Goal: Transaction & Acquisition: Purchase product/service

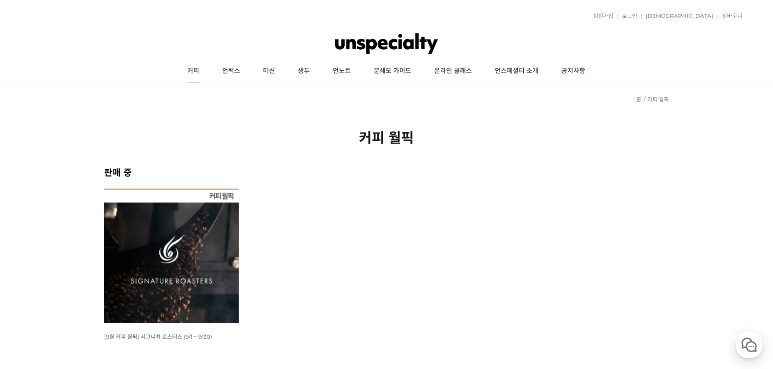
click at [197, 69] on link "커피" at bounding box center [193, 71] width 35 height 23
click at [196, 76] on link "커피" at bounding box center [193, 71] width 35 height 23
click at [210, 241] on img at bounding box center [171, 256] width 135 height 135
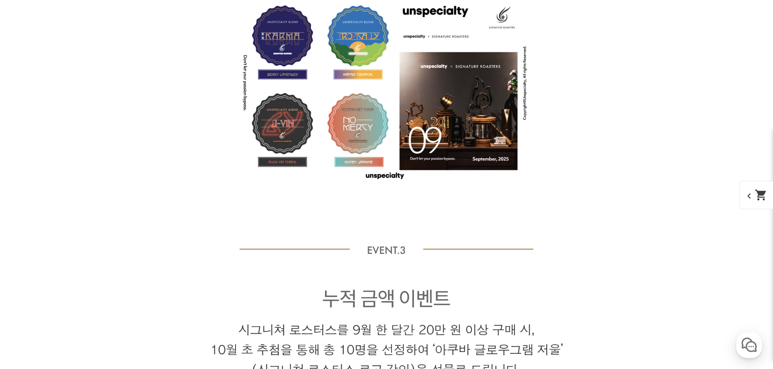
scroll to position [4374, 0]
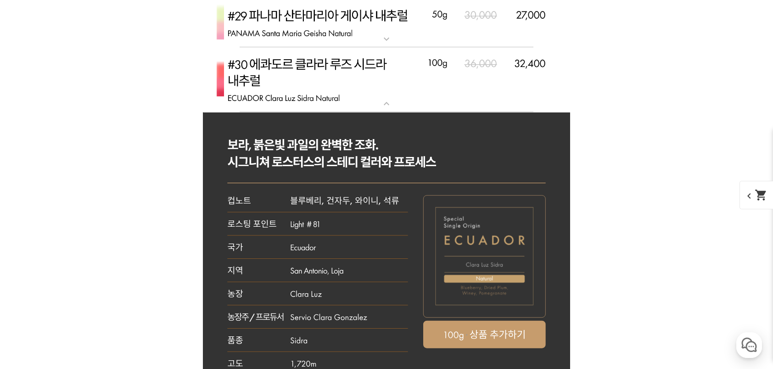
scroll to position [2927, 0]
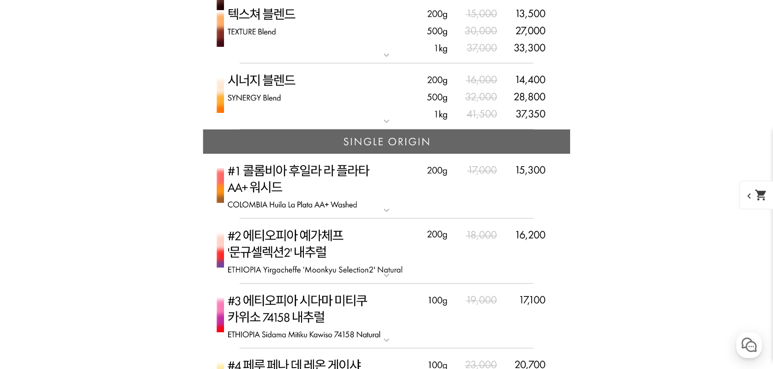
scroll to position [2192, 0]
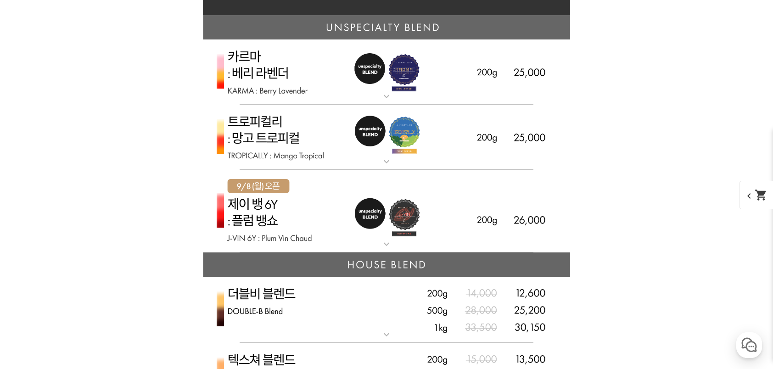
click at [448, 233] on img at bounding box center [386, 211] width 367 height 83
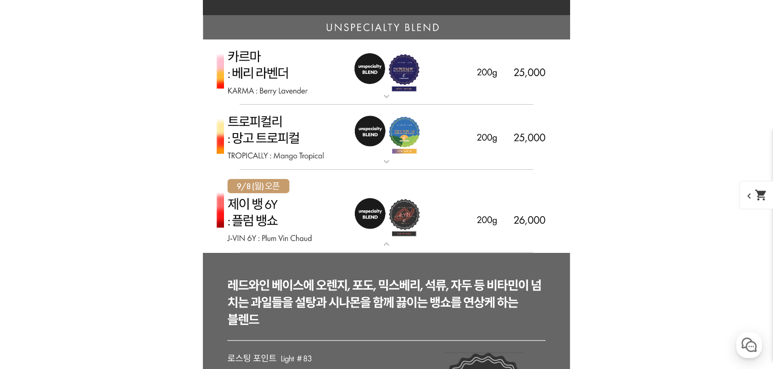
click at [451, 158] on img at bounding box center [386, 138] width 367 height 66
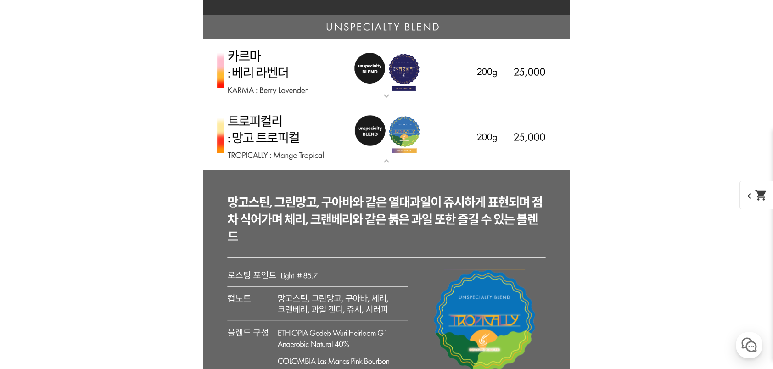
scroll to position [2100, 0]
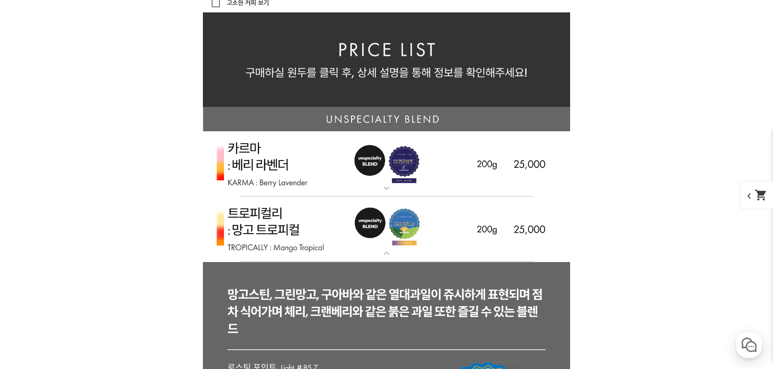
click at [456, 177] on img at bounding box center [386, 164] width 367 height 66
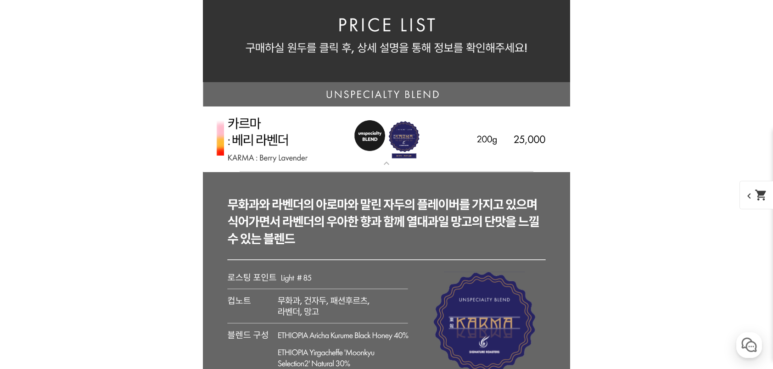
scroll to position [2192, 0]
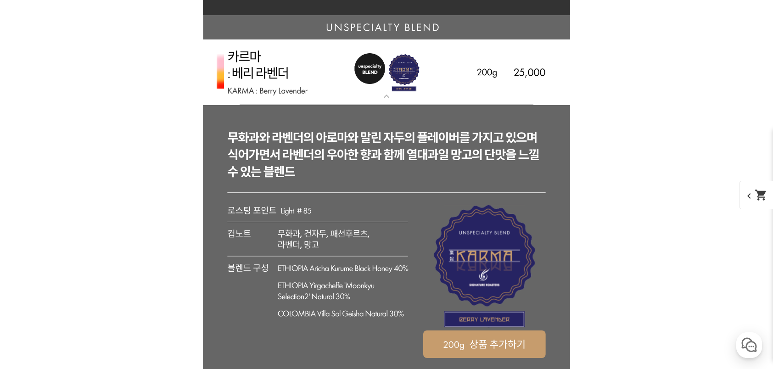
click at [452, 90] on img at bounding box center [386, 72] width 367 height 66
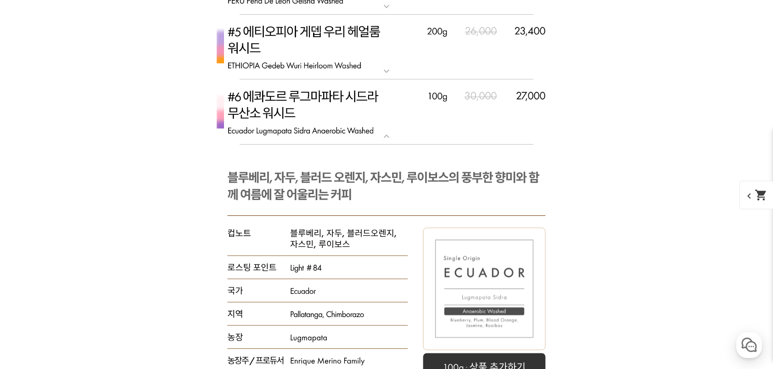
scroll to position [3937, 0]
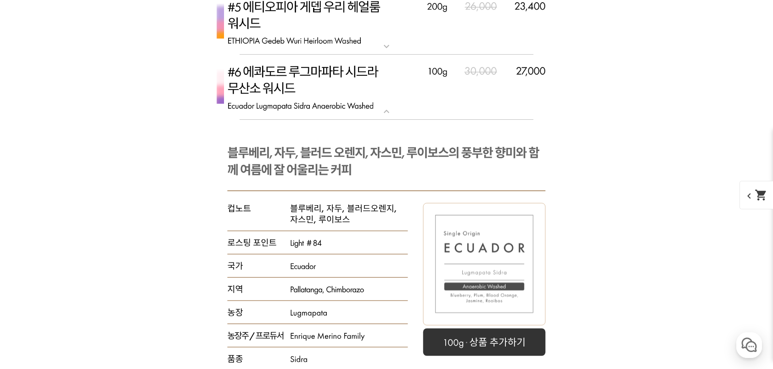
click at [395, 113] on mat-icon "expand_more" at bounding box center [386, 111] width 18 height 11
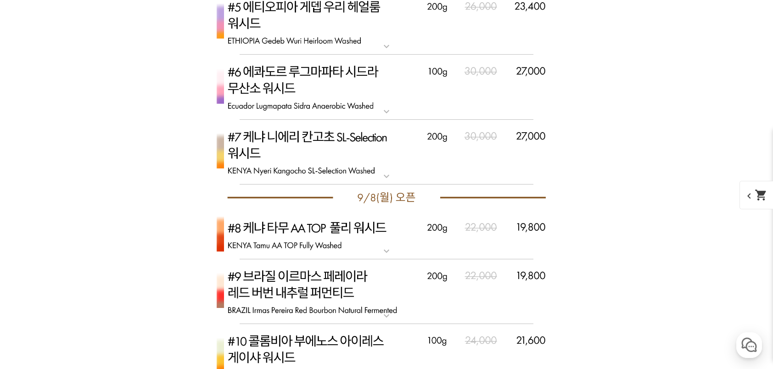
scroll to position [4029, 0]
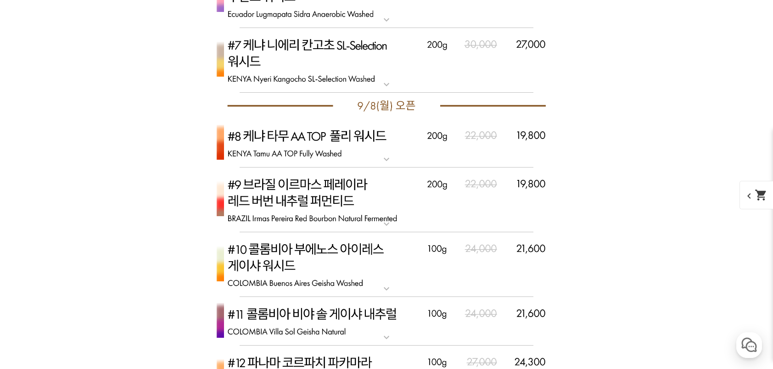
click at [450, 203] on img at bounding box center [386, 200] width 367 height 65
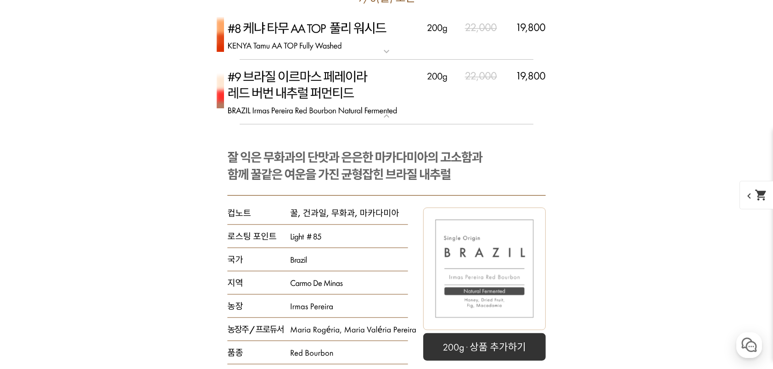
scroll to position [4121, 0]
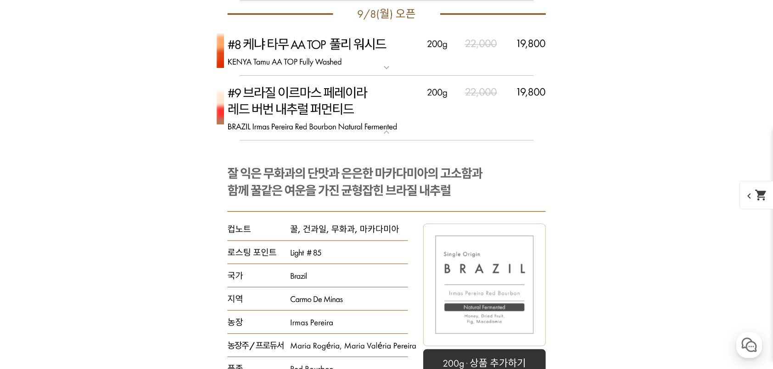
click at [376, 135] on img at bounding box center [386, 108] width 367 height 65
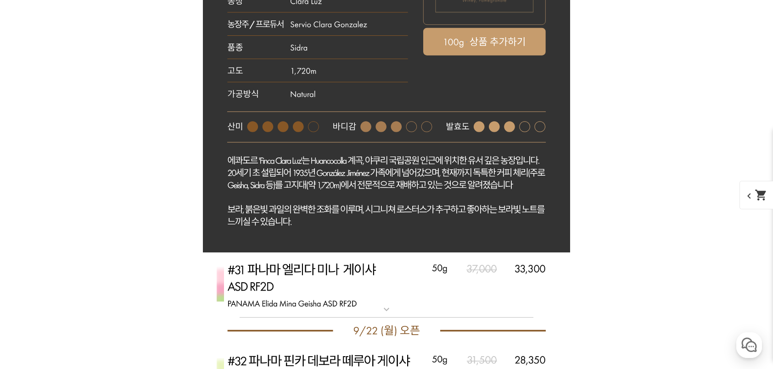
scroll to position [3811, 0]
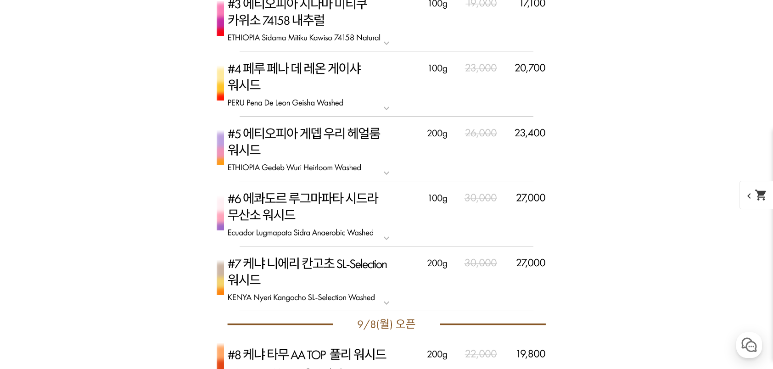
click at [383, 231] on img at bounding box center [386, 213] width 367 height 65
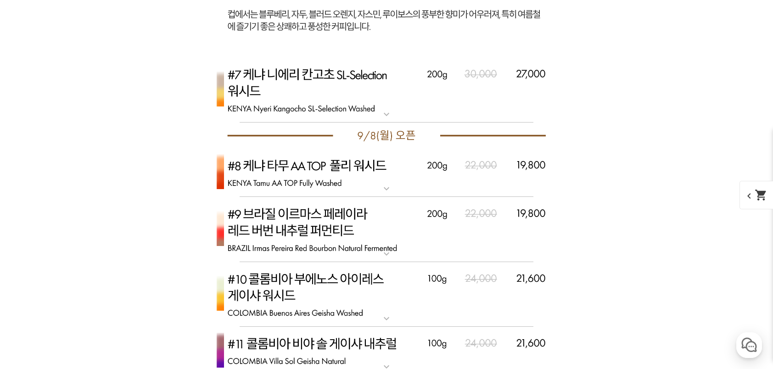
scroll to position [4545, 0]
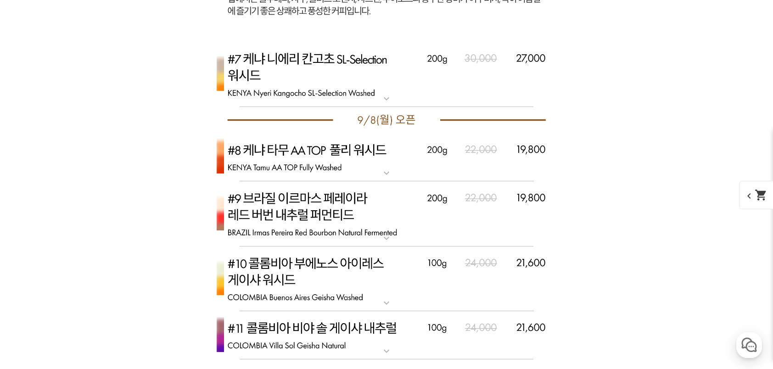
click at [444, 165] on img at bounding box center [386, 157] width 367 height 49
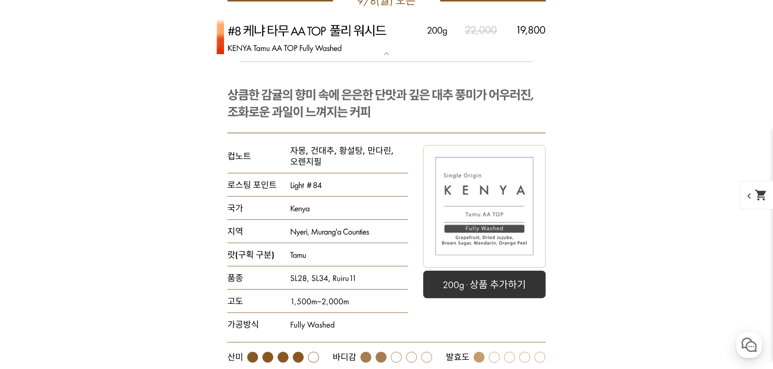
scroll to position [4637, 0]
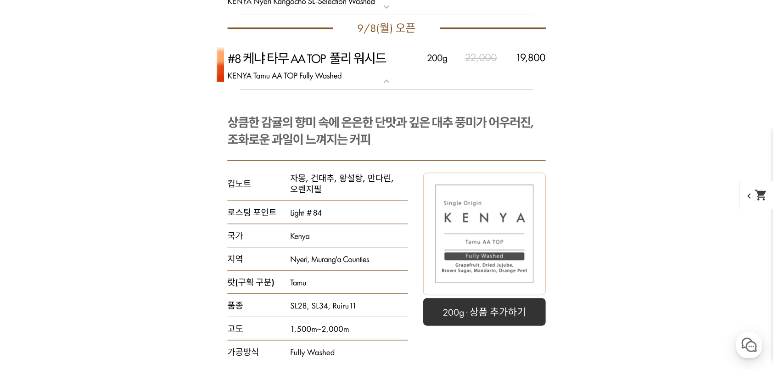
click at [392, 81] on mat-icon "expand_more" at bounding box center [386, 81] width 18 height 11
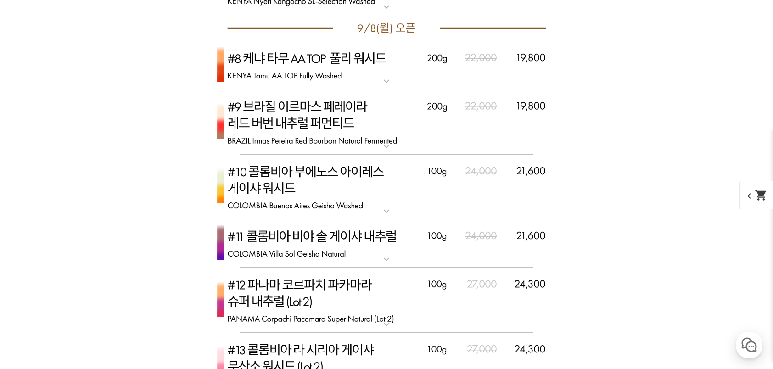
click at [401, 135] on img at bounding box center [386, 122] width 367 height 65
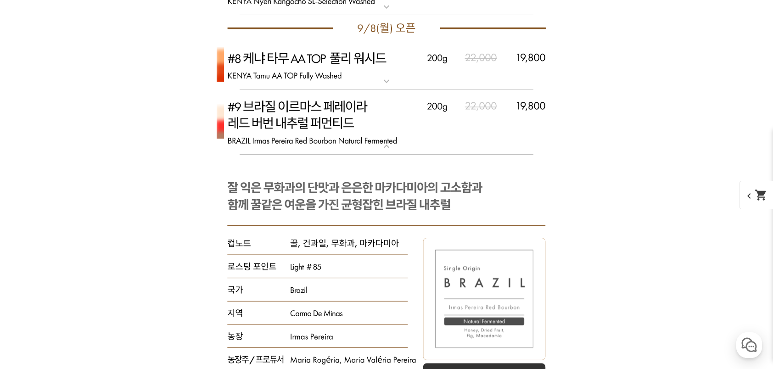
click at [401, 135] on img at bounding box center [386, 122] width 367 height 65
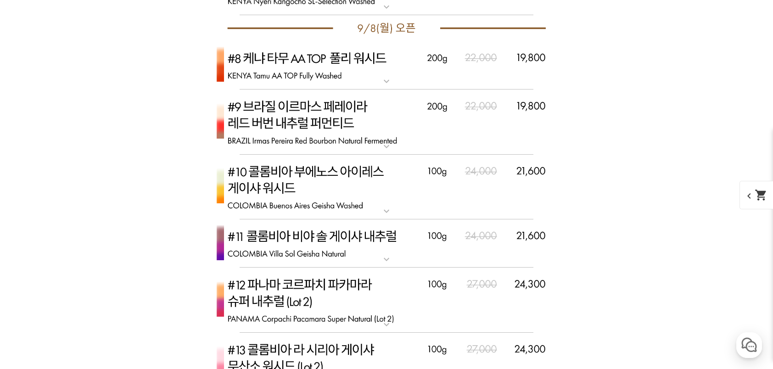
click at [401, 168] on img at bounding box center [386, 187] width 367 height 65
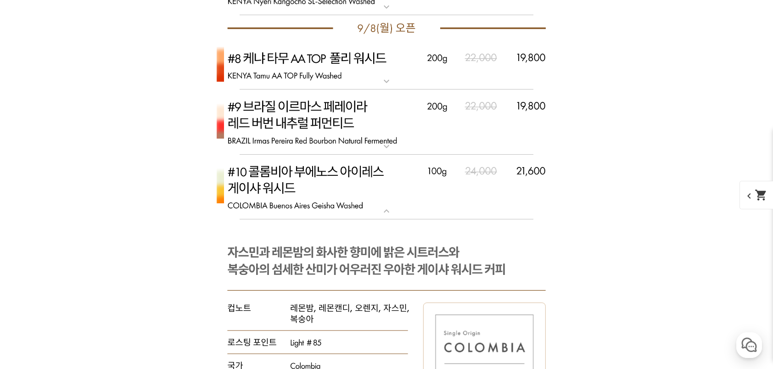
click at [401, 168] on img at bounding box center [386, 187] width 367 height 65
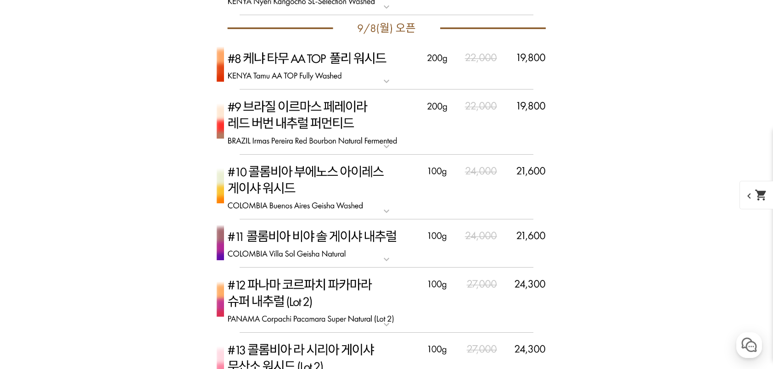
scroll to position [4729, 0]
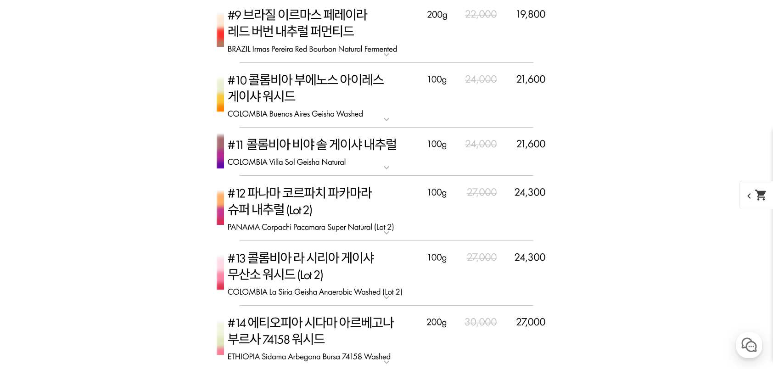
drag, startPoint x: 401, startPoint y: 168, endPoint x: 607, endPoint y: 187, distance: 206.6
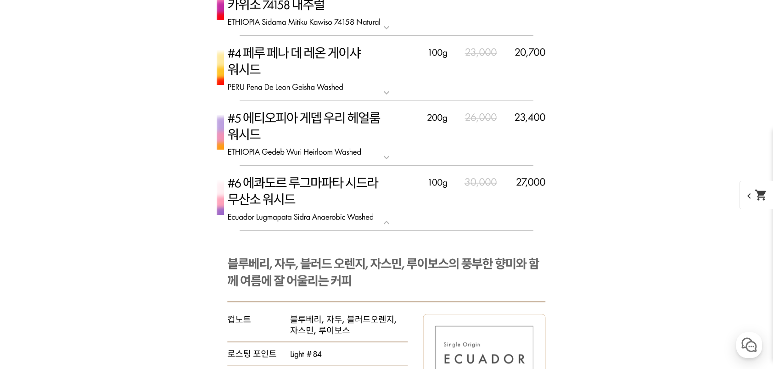
scroll to position [3811, 0]
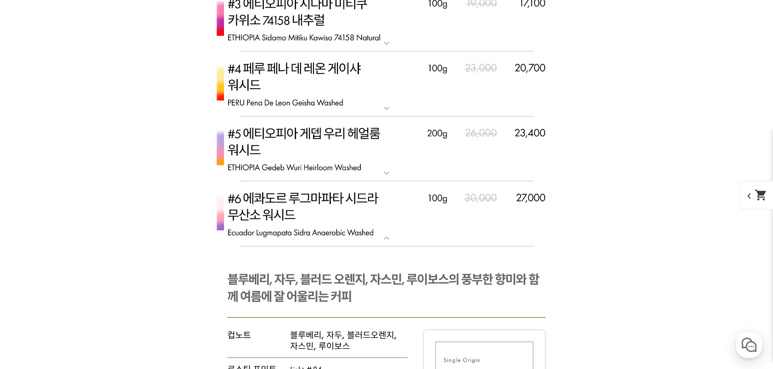
click at [421, 232] on img at bounding box center [386, 213] width 367 height 65
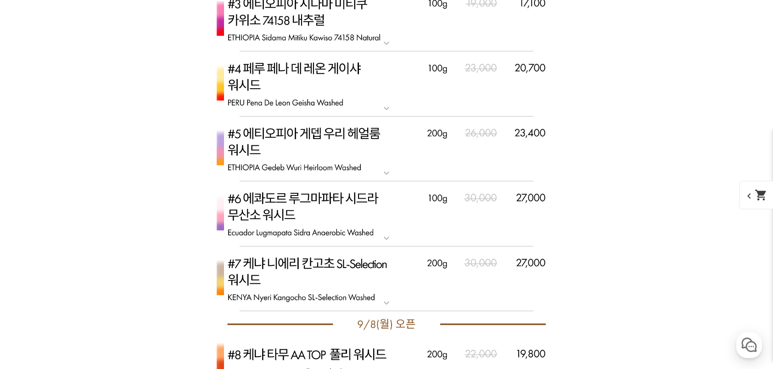
scroll to position [3719, 0]
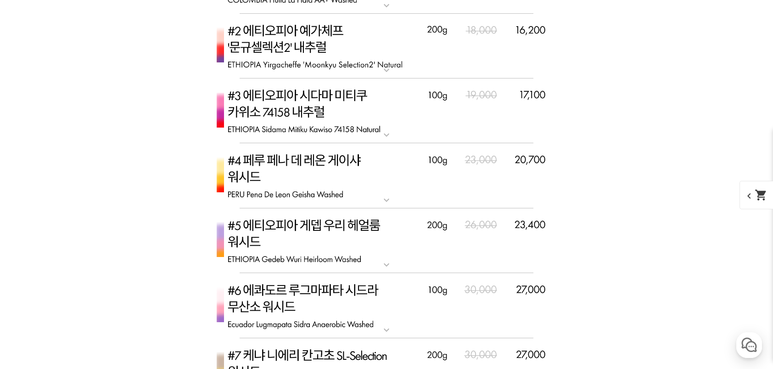
click at [399, 197] on img at bounding box center [386, 175] width 367 height 65
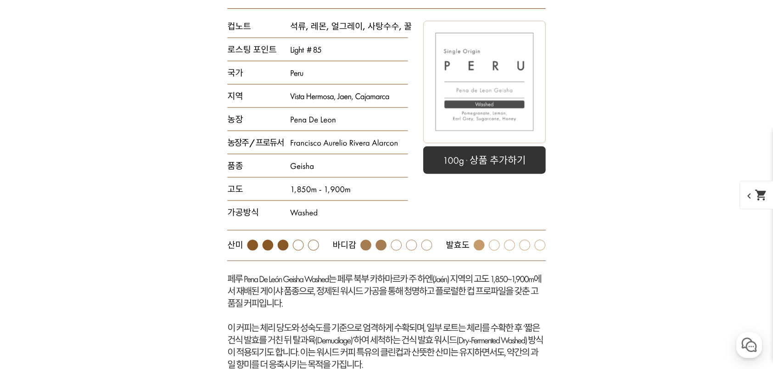
scroll to position [3803, 0]
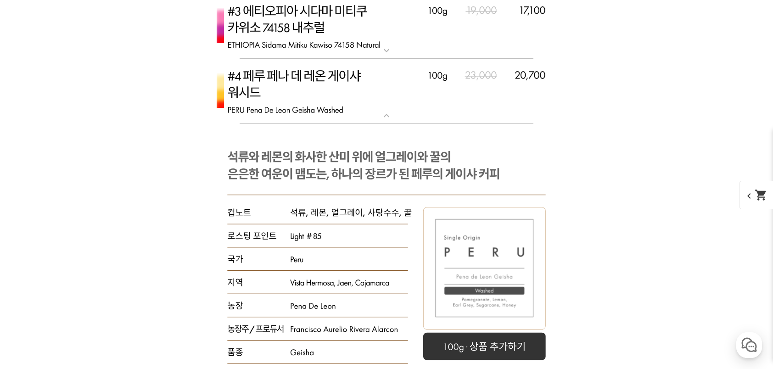
click at [407, 111] on img at bounding box center [386, 91] width 367 height 65
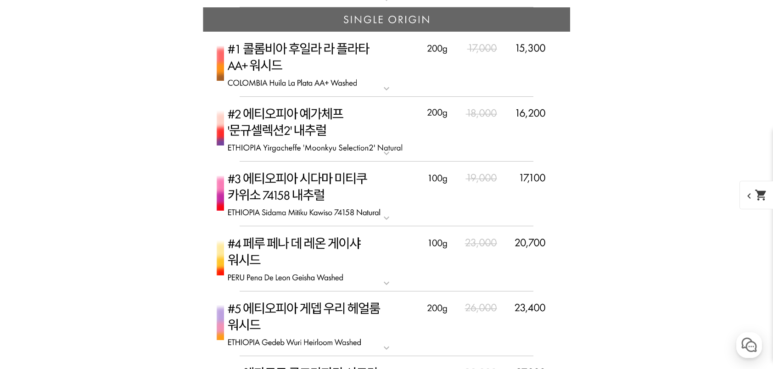
scroll to position [3620, 0]
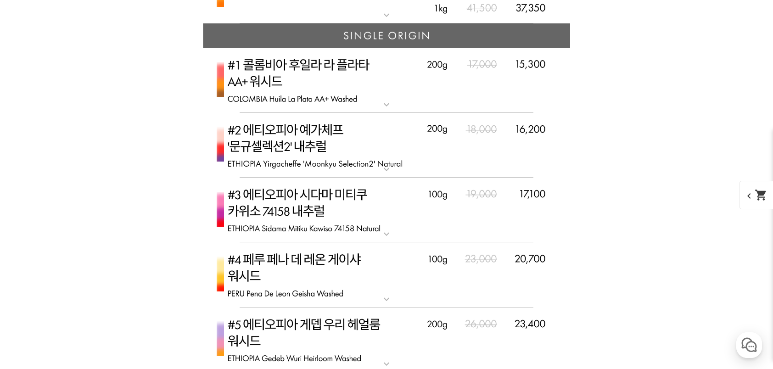
click at [414, 160] on img at bounding box center [386, 145] width 367 height 65
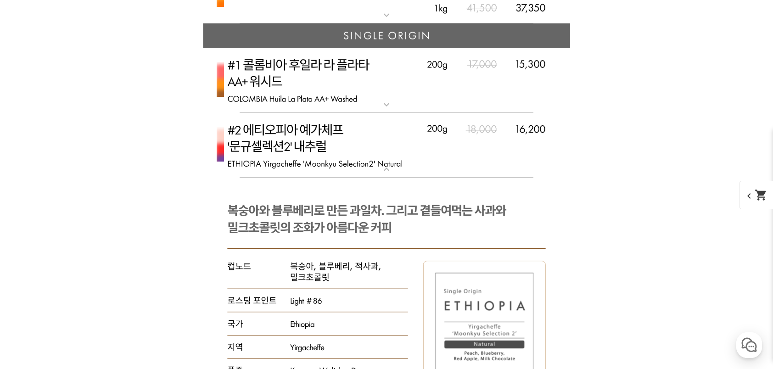
click at [377, 163] on img at bounding box center [386, 145] width 367 height 65
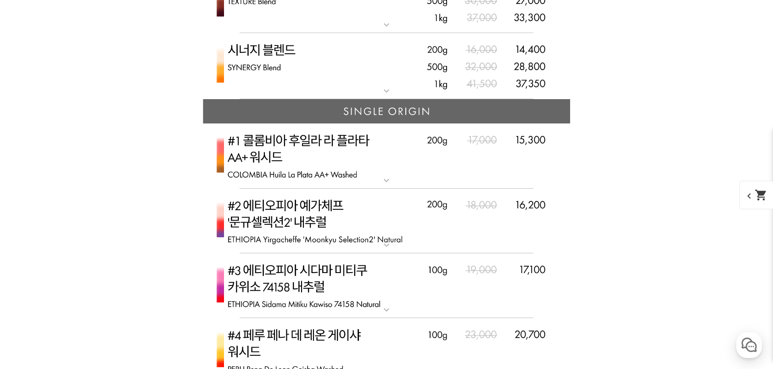
scroll to position [3528, 0]
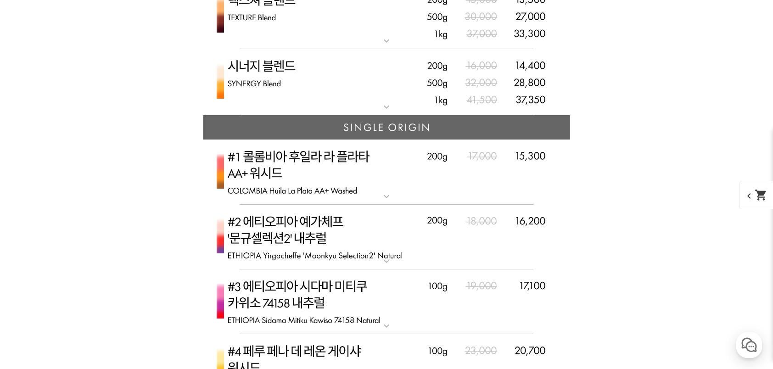
click at [390, 188] on img at bounding box center [386, 172] width 367 height 65
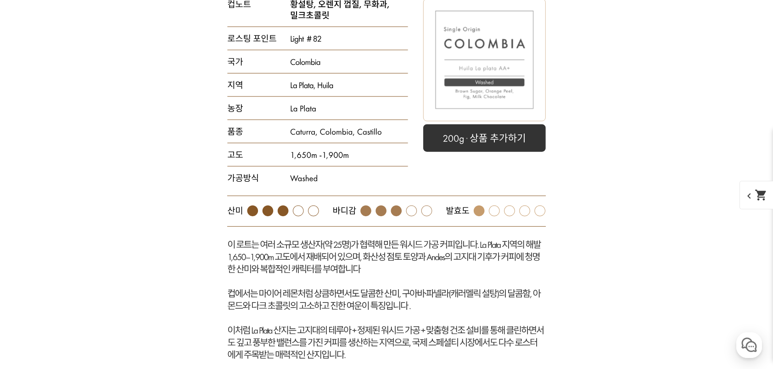
scroll to position [3895, 0]
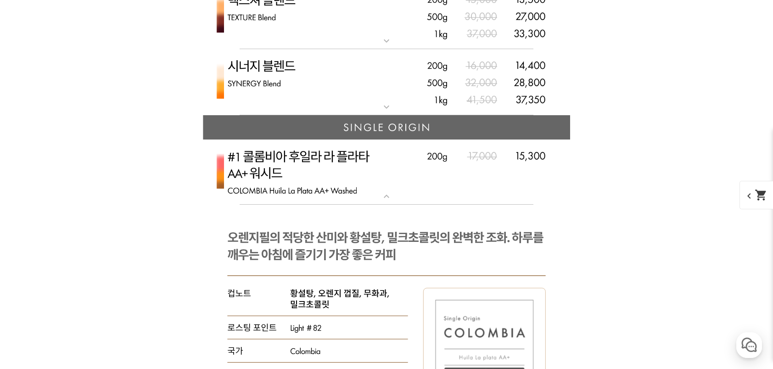
click at [405, 185] on img at bounding box center [386, 172] width 367 height 65
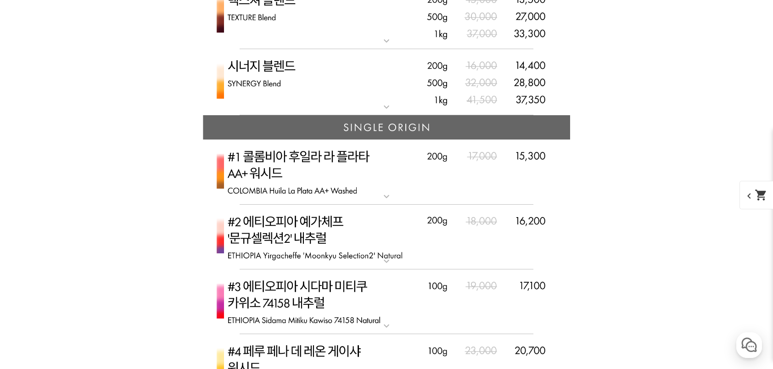
scroll to position [3344, 0]
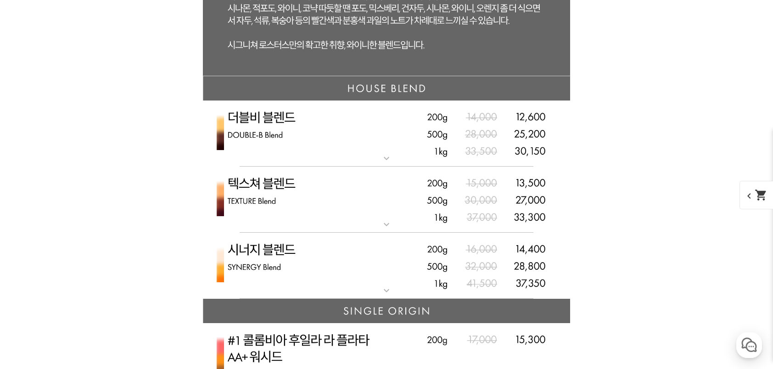
click at [408, 153] on img at bounding box center [386, 134] width 367 height 67
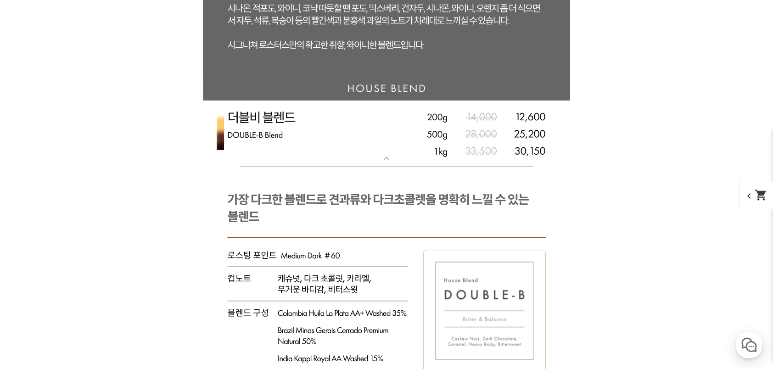
click at [408, 153] on img at bounding box center [386, 134] width 367 height 67
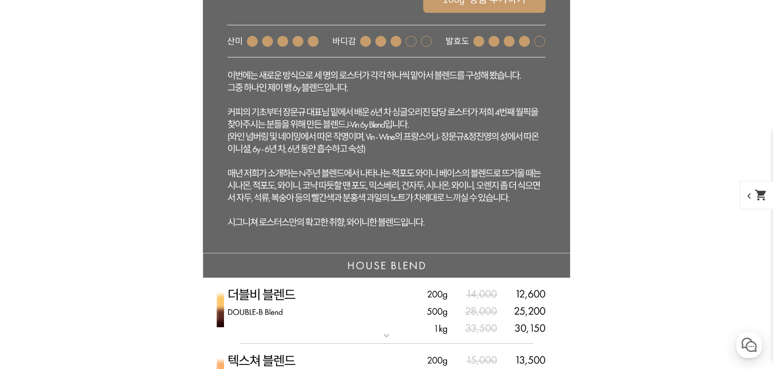
scroll to position [3436, 0]
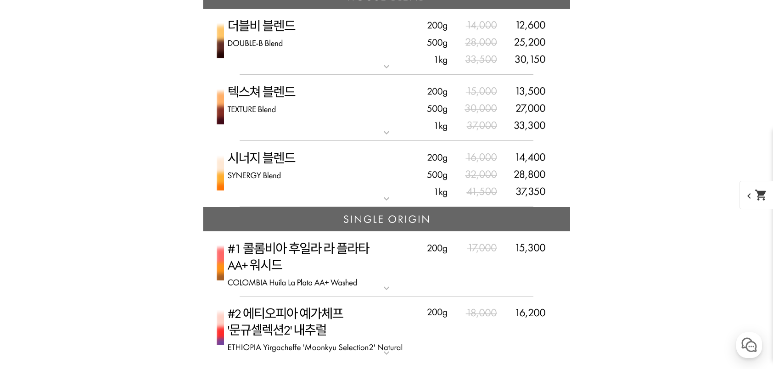
click at [398, 181] on img at bounding box center [386, 174] width 367 height 67
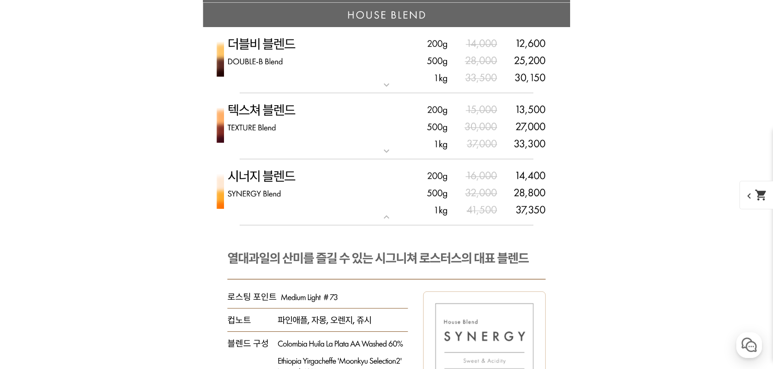
scroll to position [3344, 0]
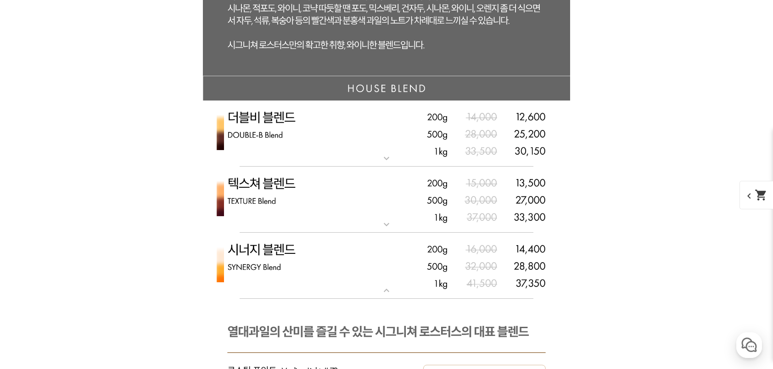
click at [394, 279] on img at bounding box center [386, 266] width 367 height 67
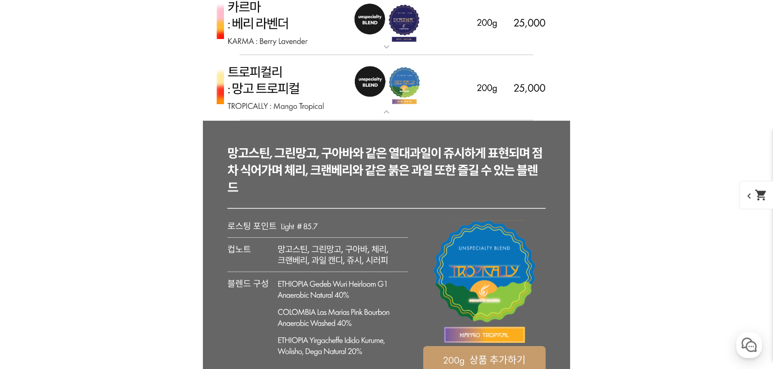
scroll to position [2150, 0]
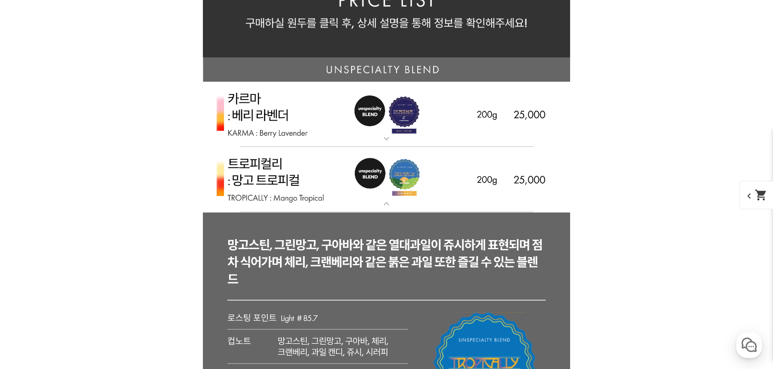
click at [379, 198] on img at bounding box center [386, 180] width 367 height 66
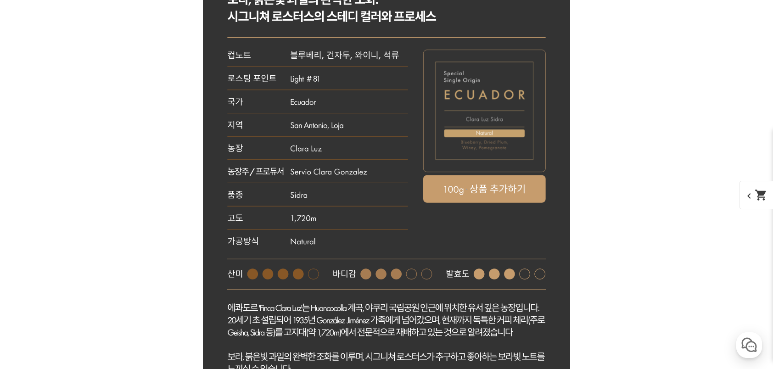
scroll to position [4905, 0]
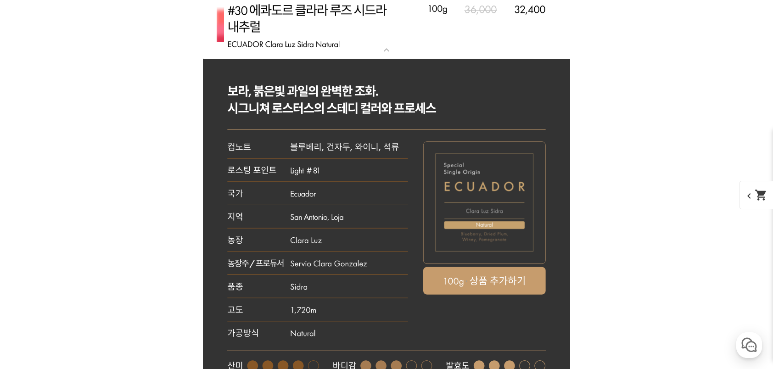
click at [391, 56] on mat-icon "expand_more" at bounding box center [386, 50] width 18 height 11
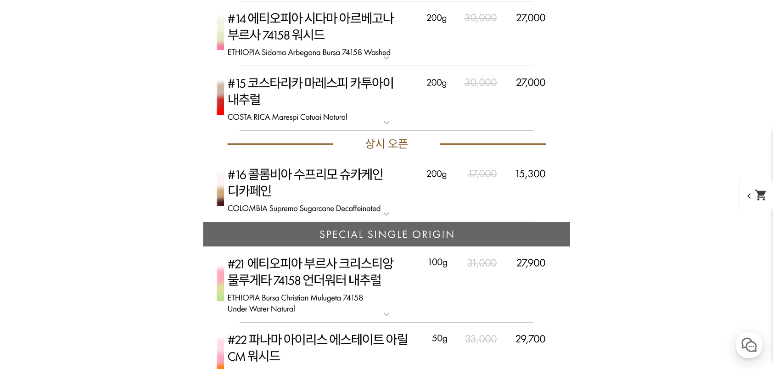
scroll to position [4079, 0]
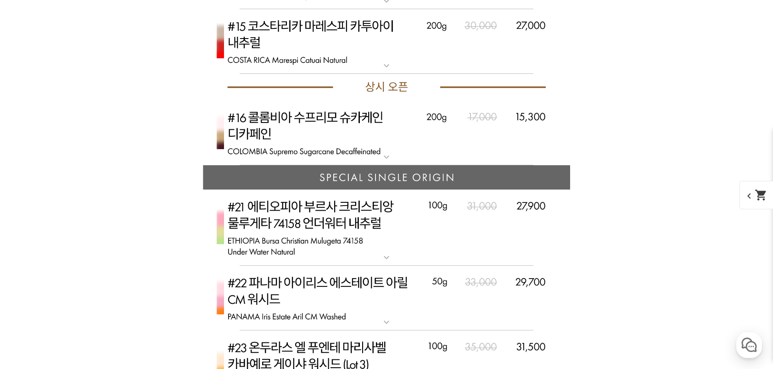
click at [401, 140] on img at bounding box center [386, 133] width 367 height 65
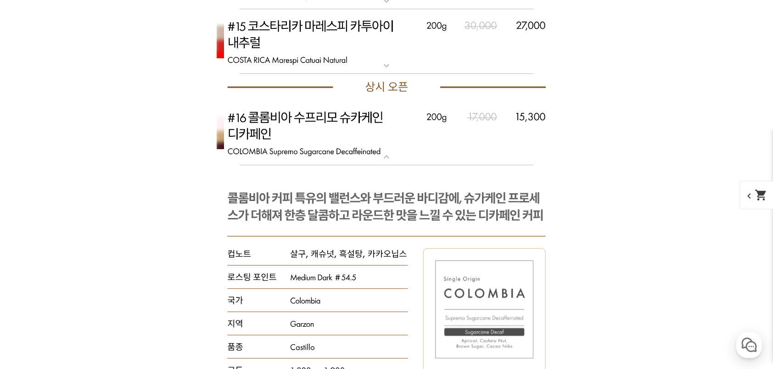
click at [415, 152] on img at bounding box center [386, 133] width 367 height 65
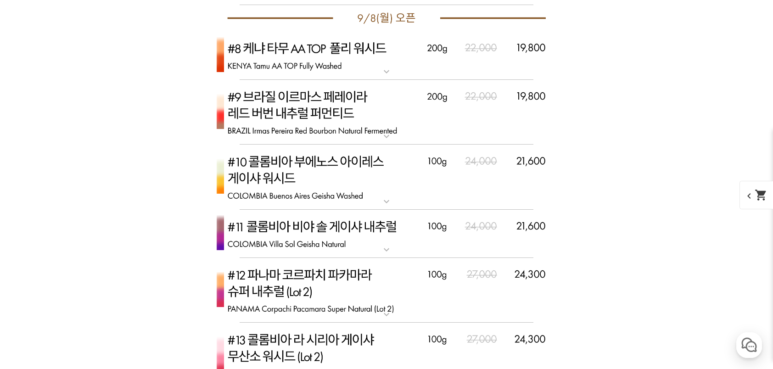
scroll to position [3620, 0]
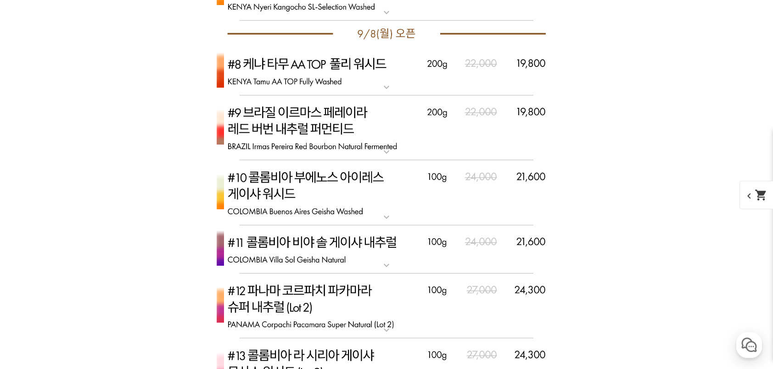
click at [404, 256] on img at bounding box center [386, 249] width 367 height 49
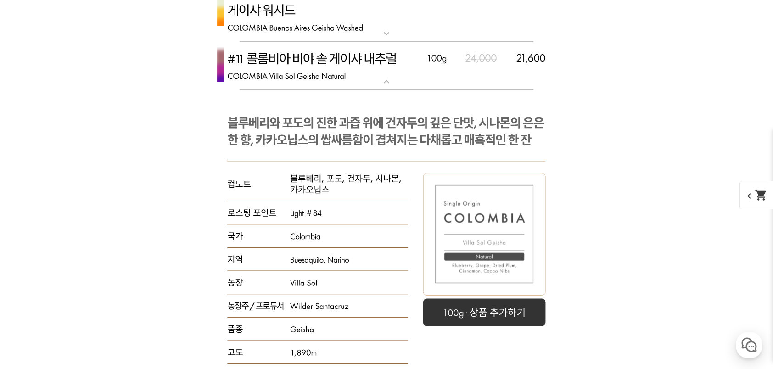
scroll to position [3711, 0]
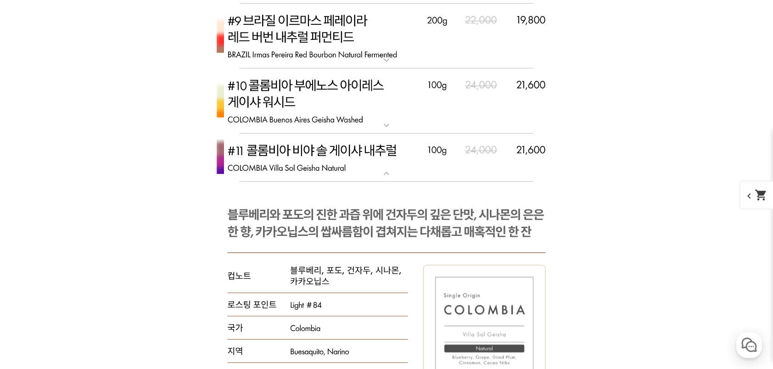
click at [402, 174] on img at bounding box center [386, 158] width 367 height 49
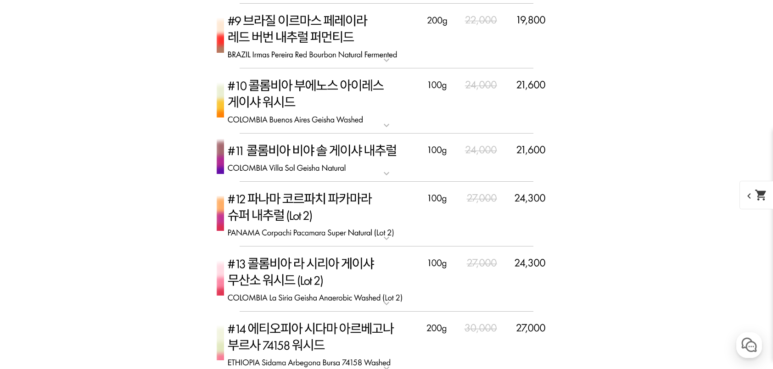
click at [413, 120] on img at bounding box center [386, 100] width 367 height 65
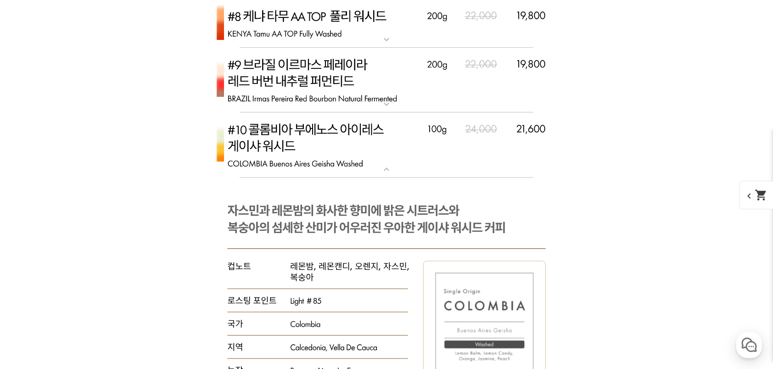
scroll to position [3620, 0]
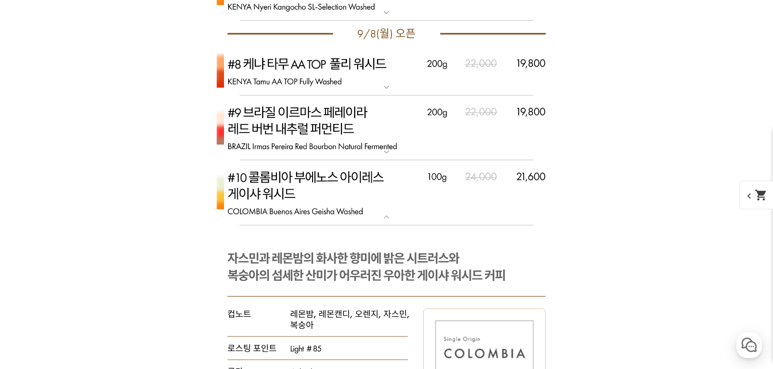
click at [366, 217] on img at bounding box center [386, 192] width 367 height 65
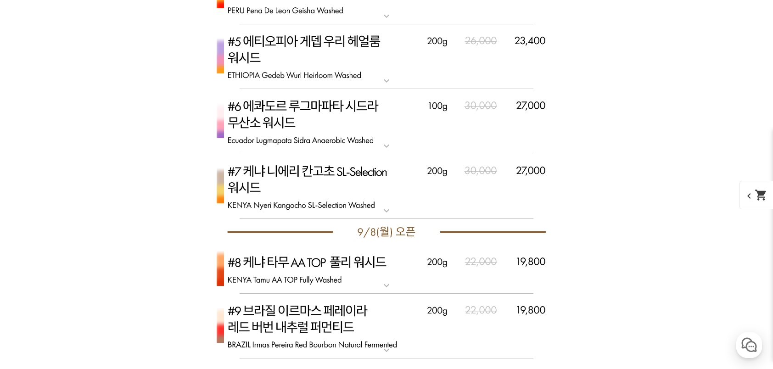
scroll to position [3344, 0]
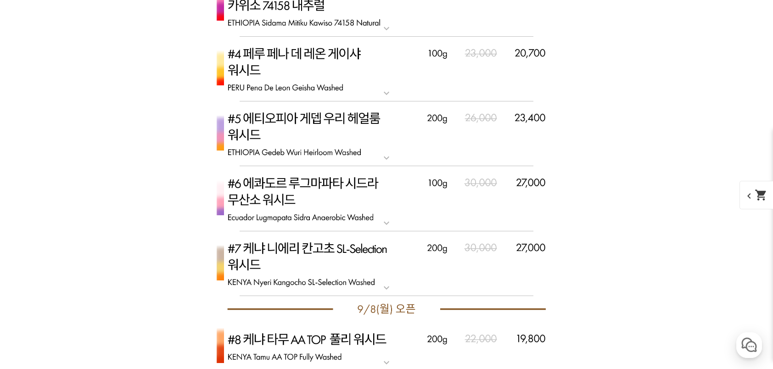
click at [399, 278] on img at bounding box center [386, 263] width 367 height 65
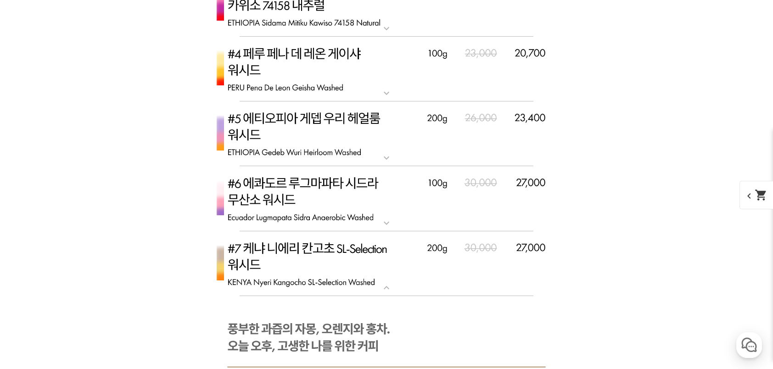
click at [467, 140] on img at bounding box center [386, 133] width 367 height 65
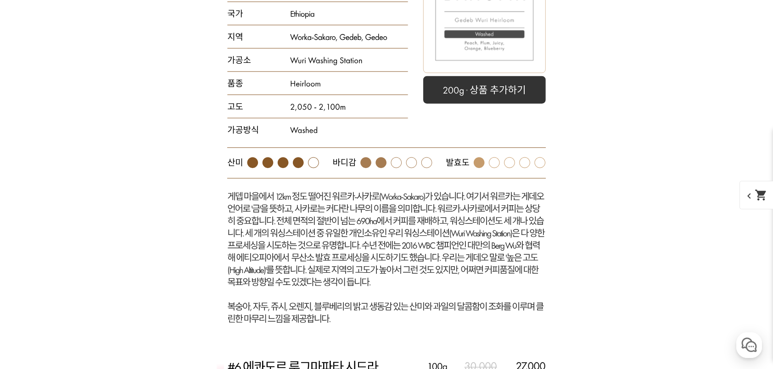
scroll to position [3367, 0]
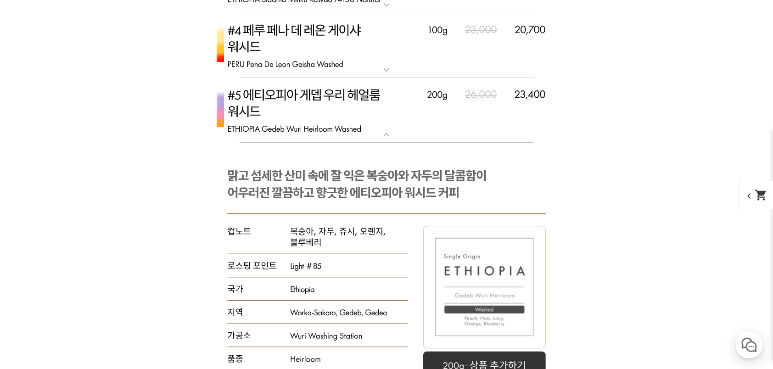
click at [369, 115] on img at bounding box center [386, 110] width 367 height 65
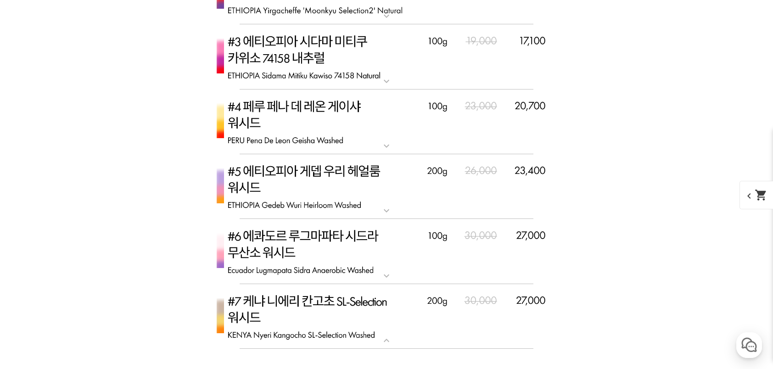
scroll to position [3276, 0]
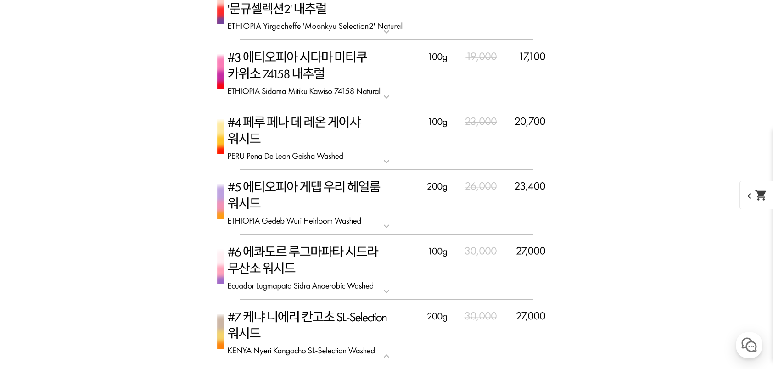
click at [382, 136] on img at bounding box center [386, 137] width 367 height 65
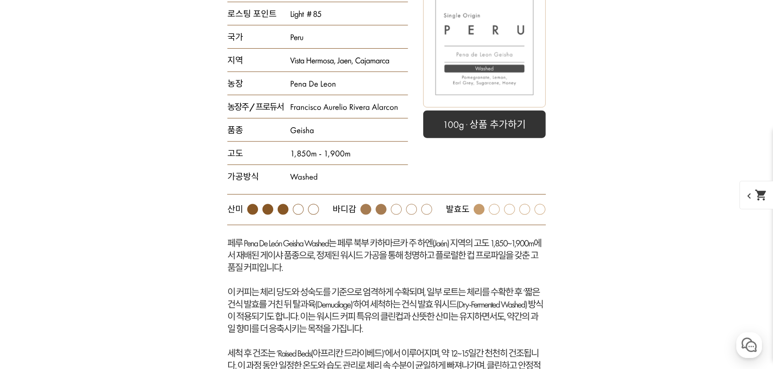
scroll to position [3452, 0]
click at [371, 174] on rect at bounding box center [386, 174] width 367 height 544
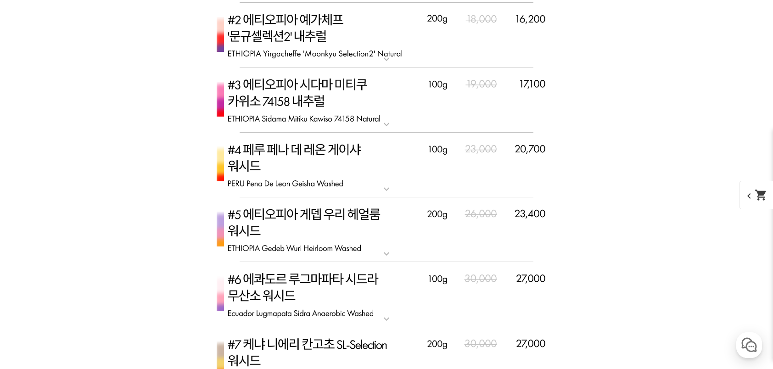
scroll to position [3156, 0]
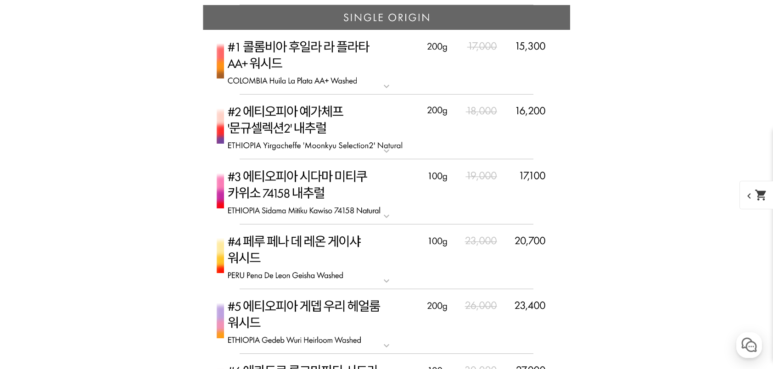
click at [342, 261] on img at bounding box center [386, 257] width 367 height 65
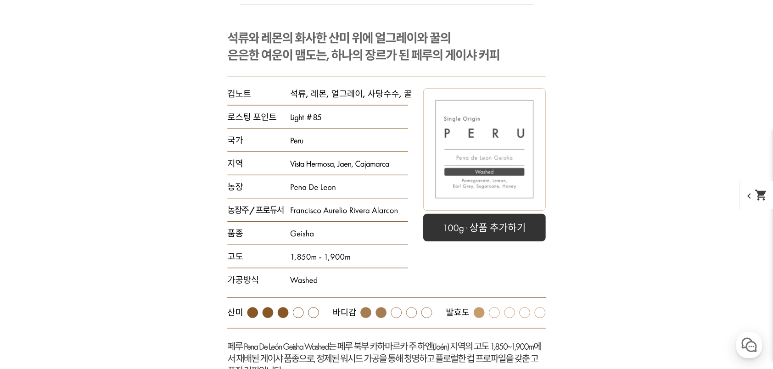
scroll to position [3424, 0]
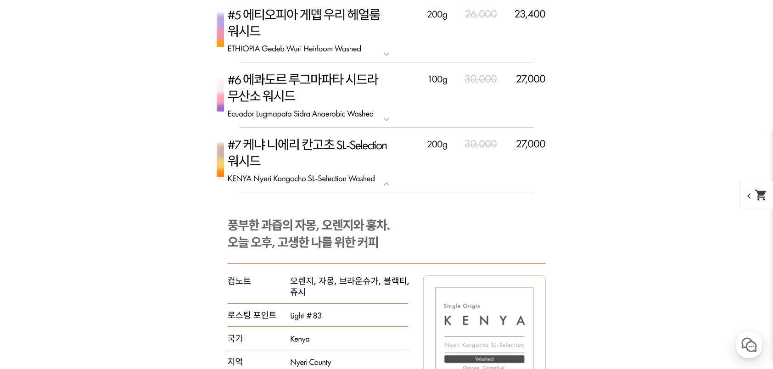
scroll to position [3516, 0]
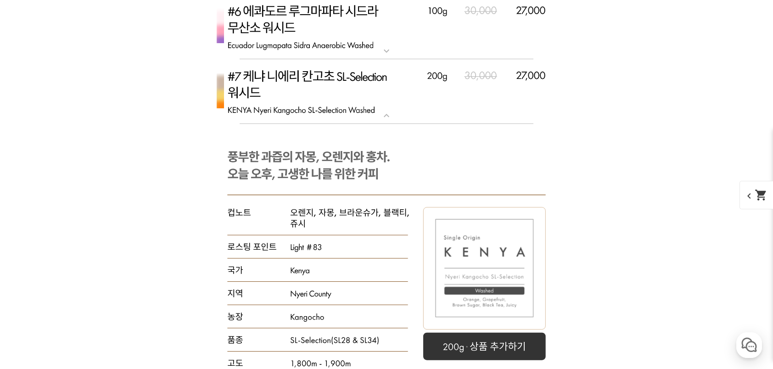
click at [395, 79] on img at bounding box center [386, 91] width 367 height 65
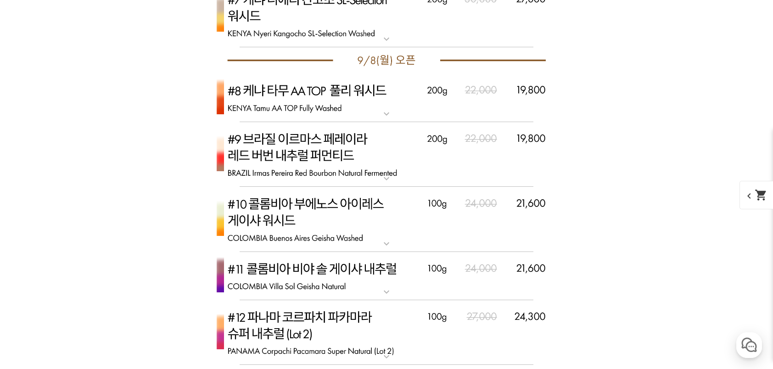
scroll to position [3608, 0]
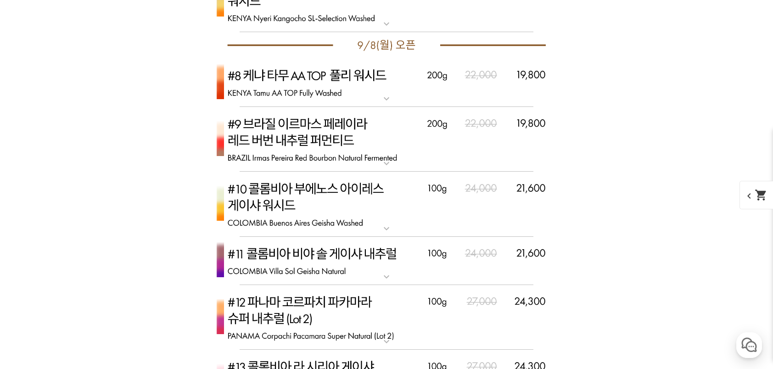
click at [415, 210] on img at bounding box center [386, 204] width 367 height 65
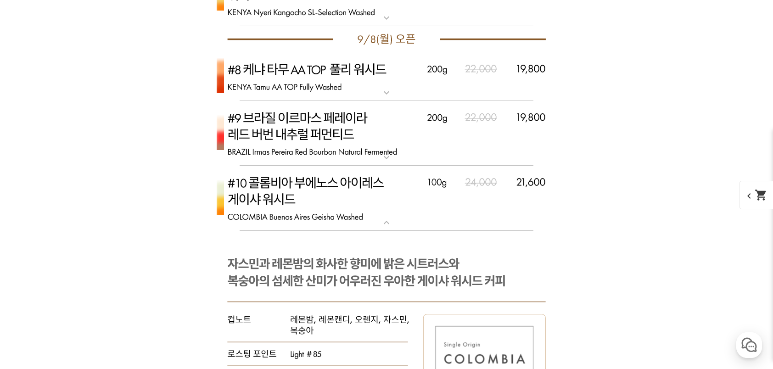
scroll to position [3700, 0]
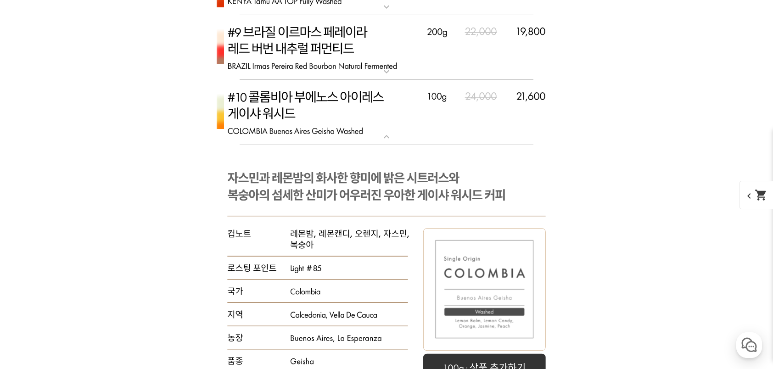
click at [449, 130] on img at bounding box center [386, 112] width 367 height 65
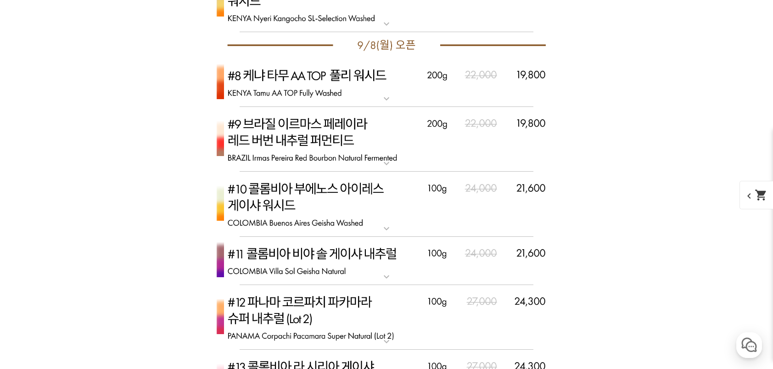
scroll to position [3884, 0]
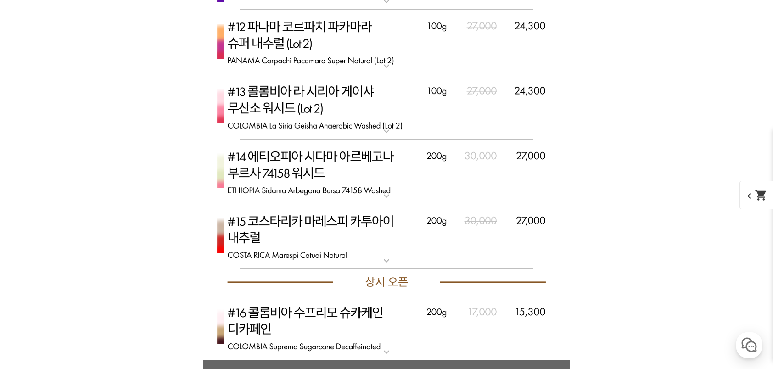
click at [408, 191] on img at bounding box center [386, 172] width 367 height 65
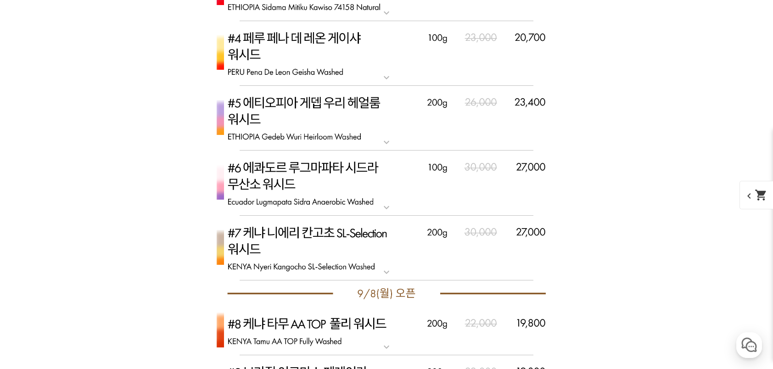
scroll to position [3333, 0]
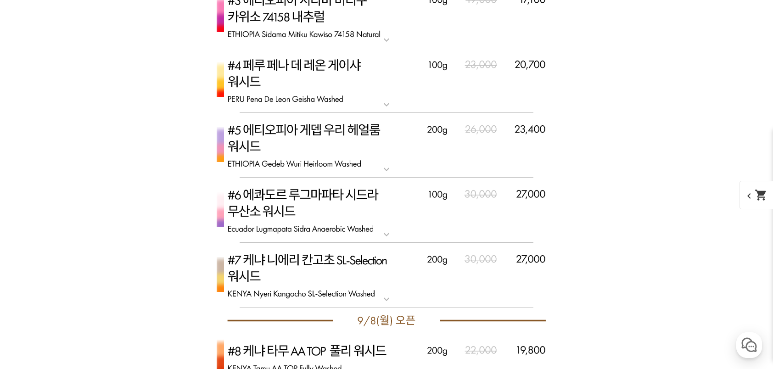
click at [439, 265] on img at bounding box center [386, 275] width 367 height 65
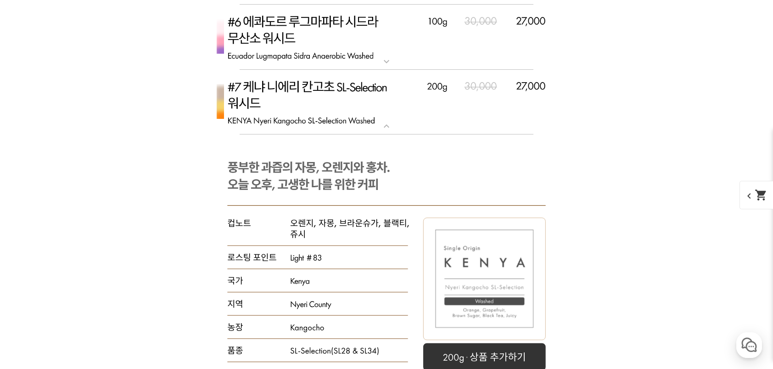
scroll to position [3424, 0]
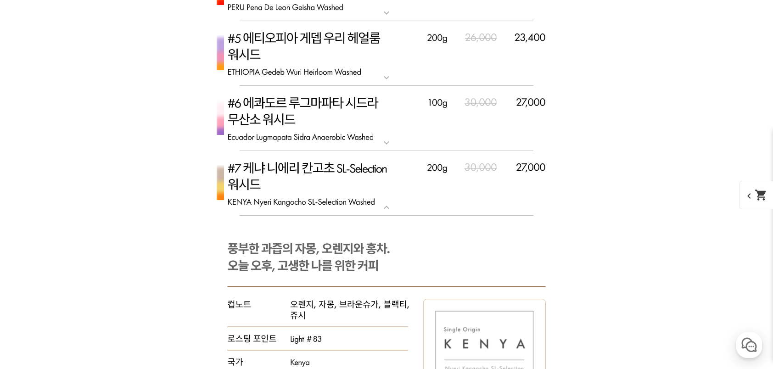
drag, startPoint x: 274, startPoint y: 186, endPoint x: 242, endPoint y: 192, distance: 31.9
click at [242, 192] on img at bounding box center [386, 183] width 367 height 65
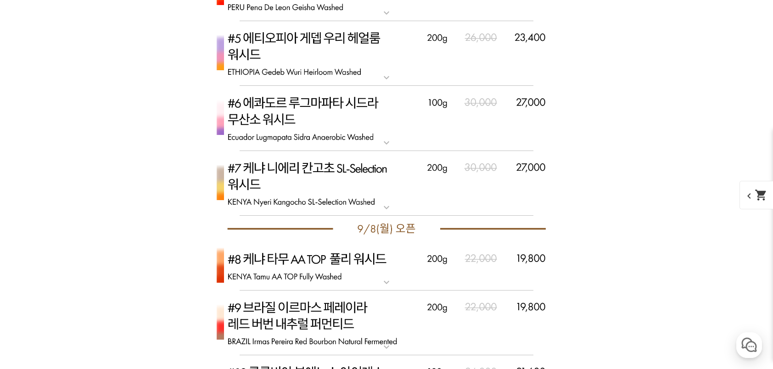
drag, startPoint x: 227, startPoint y: 202, endPoint x: 367, endPoint y: 202, distance: 140.5
click at [367, 202] on img at bounding box center [386, 183] width 367 height 65
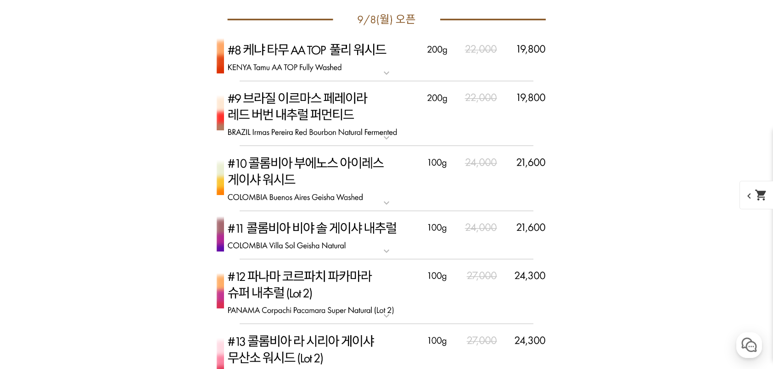
scroll to position [4159, 0]
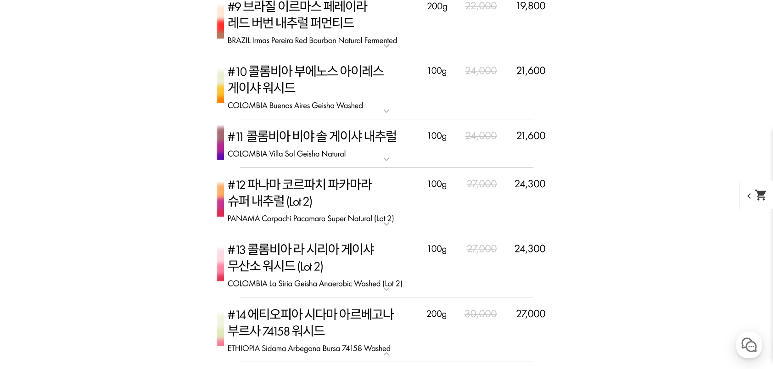
click at [415, 163] on img at bounding box center [386, 143] width 367 height 49
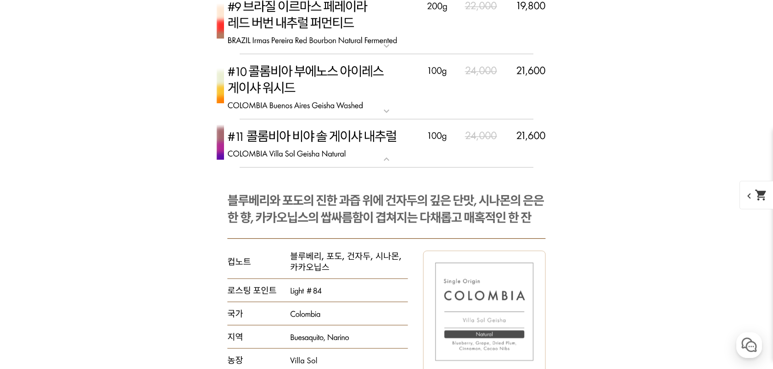
click at [462, 143] on img at bounding box center [386, 143] width 367 height 49
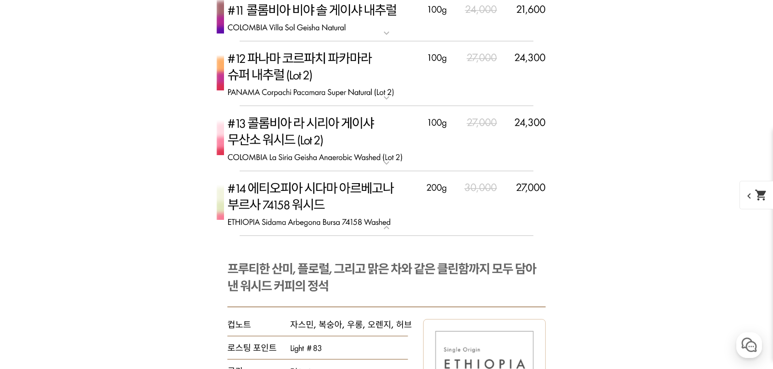
scroll to position [4343, 0]
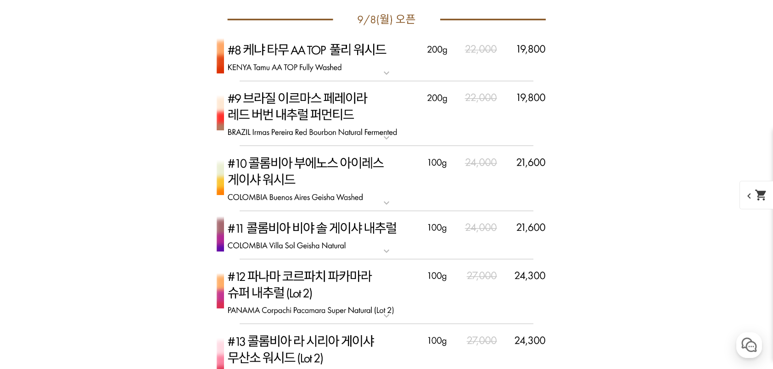
scroll to position [3976, 0]
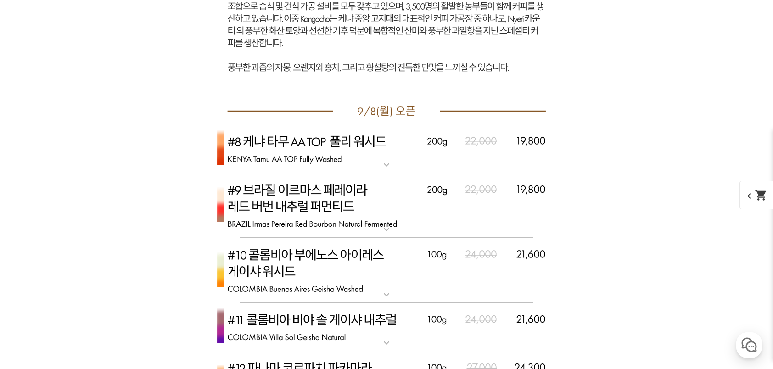
click at [395, 279] on img at bounding box center [386, 270] width 367 height 65
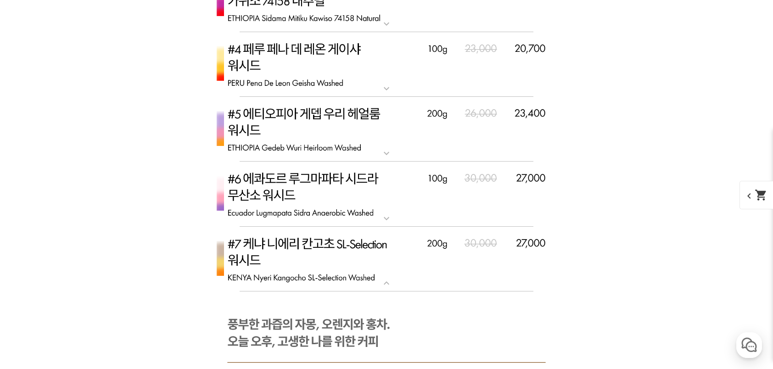
scroll to position [3333, 0]
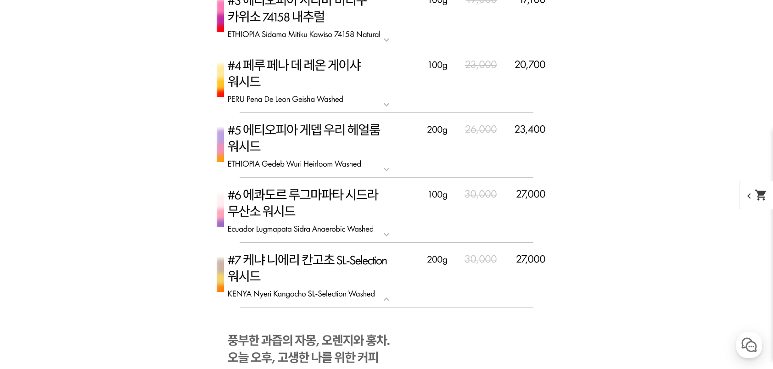
click at [482, 180] on p "#6 에콰도르 루그마파타 시드라 무산소 [GEOGRAPHIC_DATA]" at bounding box center [386, 181] width 367 height 7
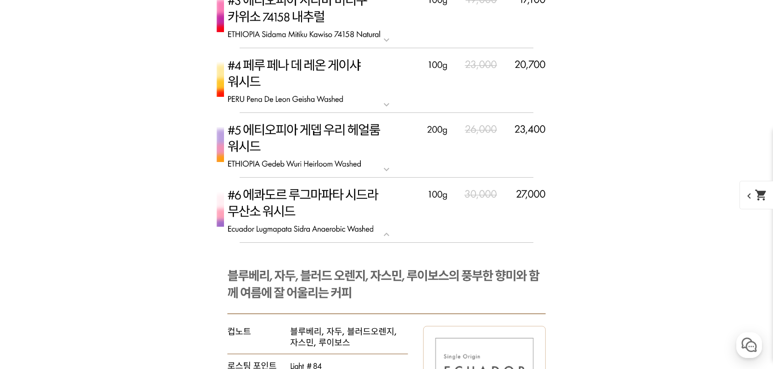
click at [478, 160] on img at bounding box center [386, 145] width 367 height 65
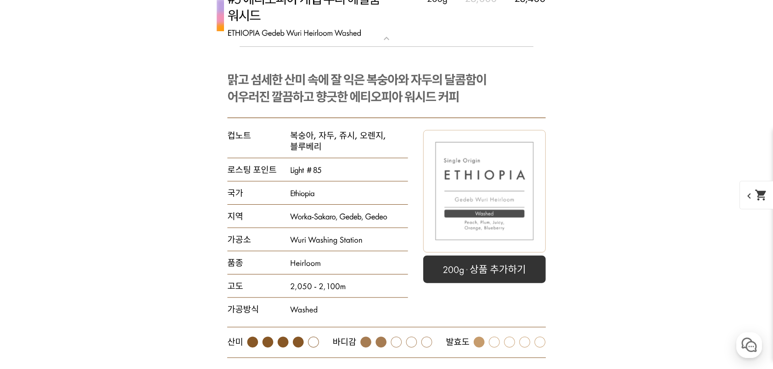
scroll to position [3448, 0]
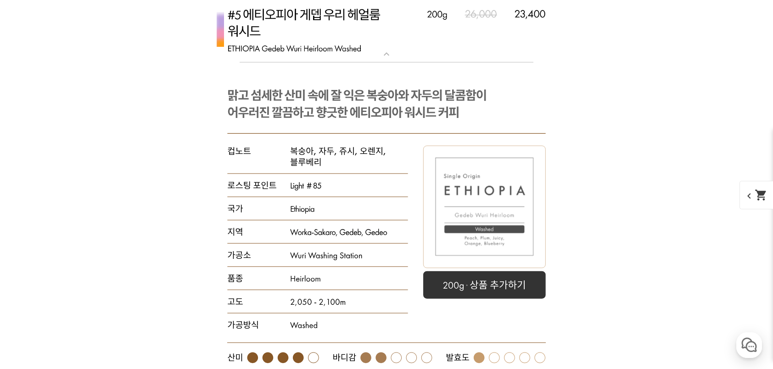
click at [401, 46] on img at bounding box center [386, 30] width 367 height 65
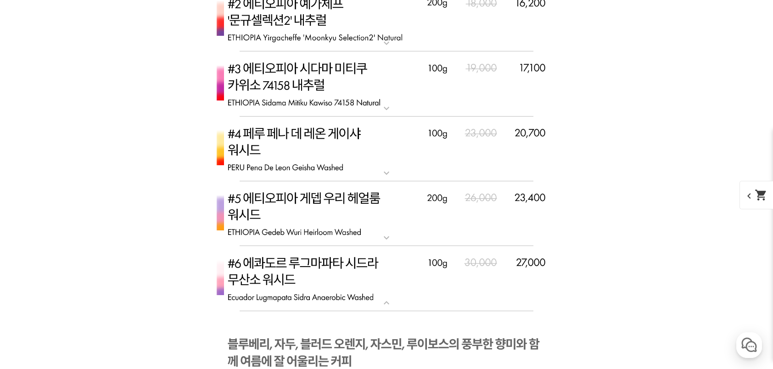
scroll to position [3172, 0]
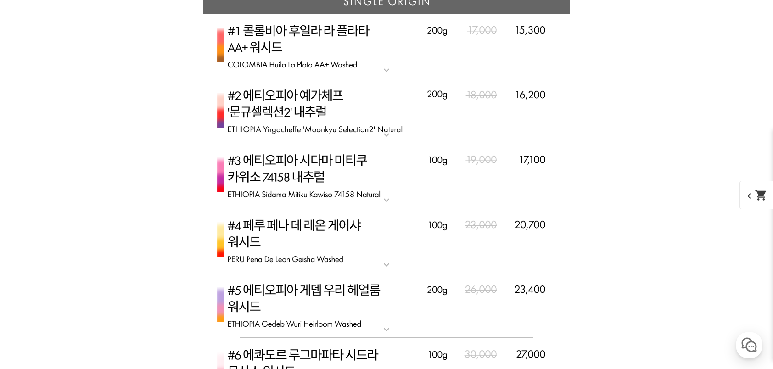
click at [399, 102] on img at bounding box center [386, 111] width 367 height 65
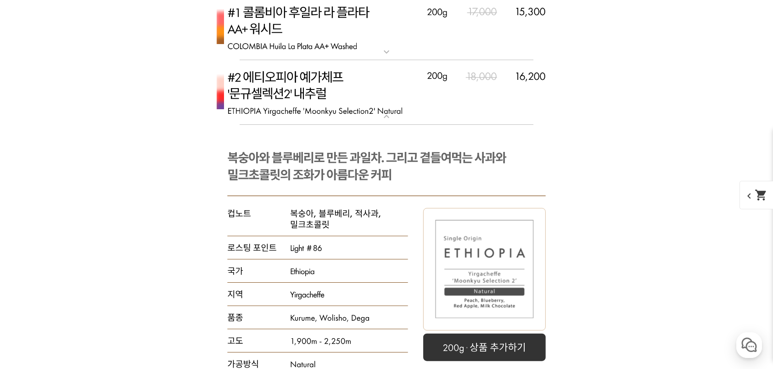
scroll to position [3099, 0]
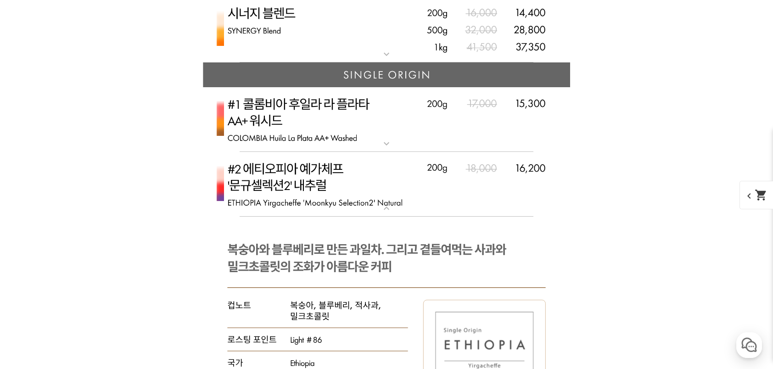
click at [392, 123] on img at bounding box center [386, 119] width 367 height 65
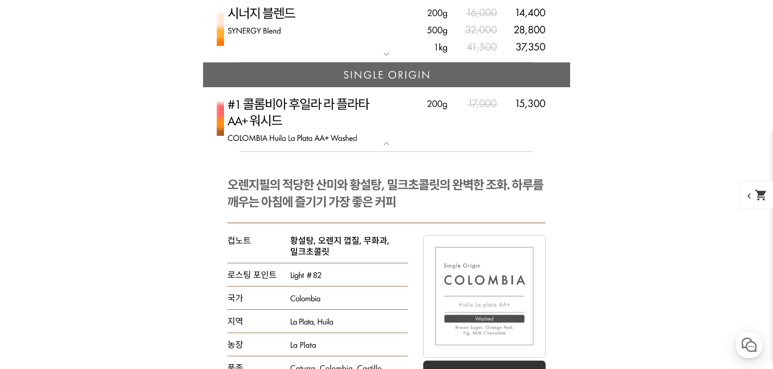
click at [383, 135] on img at bounding box center [386, 119] width 367 height 65
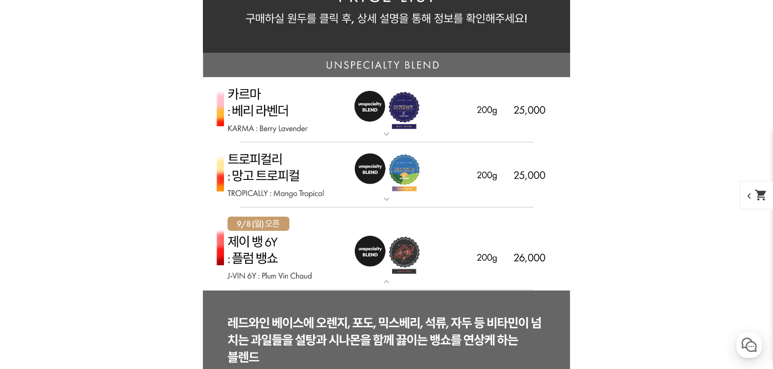
scroll to position [2180, 0]
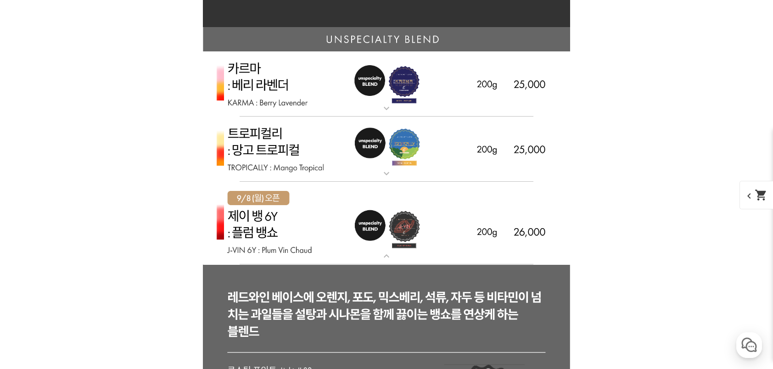
click at [454, 101] on img at bounding box center [386, 84] width 367 height 66
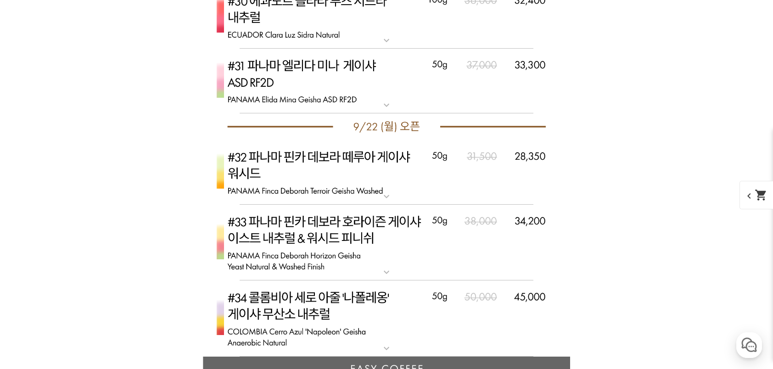
scroll to position [7232, 0]
